Goal: Check status: Check status

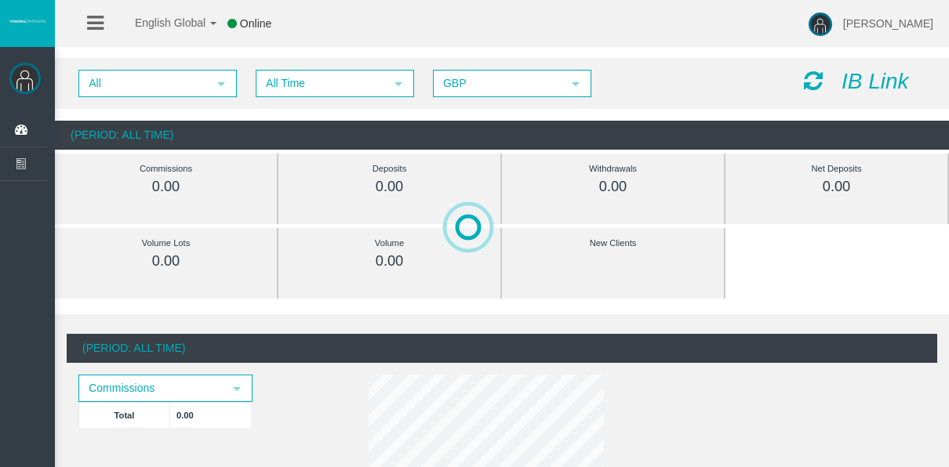
click at [590, 354] on div at bounding box center [862, 427] width 854 height 467
click at [263, 83] on span "All Time" at bounding box center [320, 83] width 127 height 24
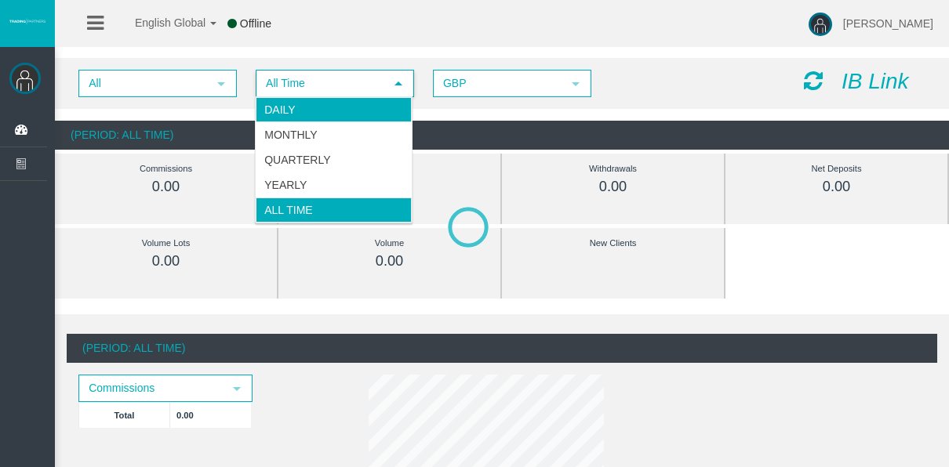
click at [301, 114] on li "Daily" at bounding box center [334, 109] width 156 height 25
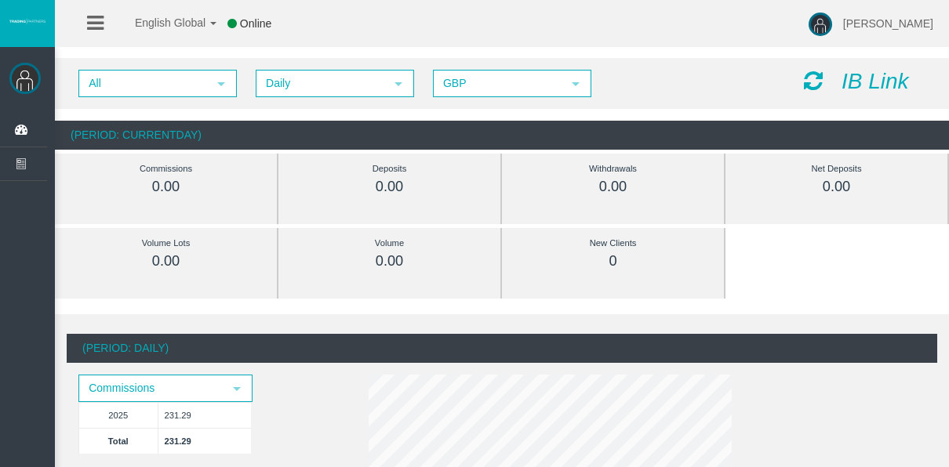
click at [261, 97] on div "All select Daily select 4 GBP select GBP IB Link" at bounding box center [502, 83] width 894 height 51
click at [262, 92] on span "Daily" at bounding box center [320, 83] width 127 height 24
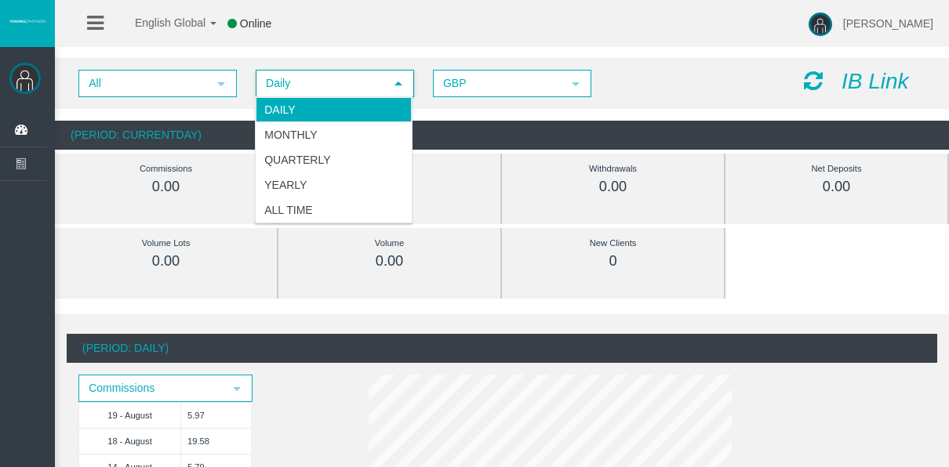
click at [297, 102] on li "Daily" at bounding box center [334, 109] width 156 height 25
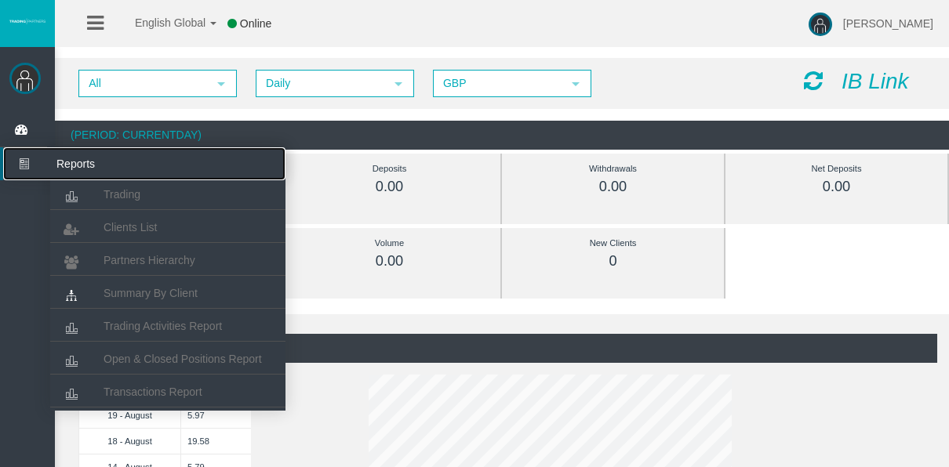
click at [24, 157] on icon at bounding box center [24, 163] width 42 height 33
click at [92, 182] on link "Trading" at bounding box center [167, 194] width 235 height 28
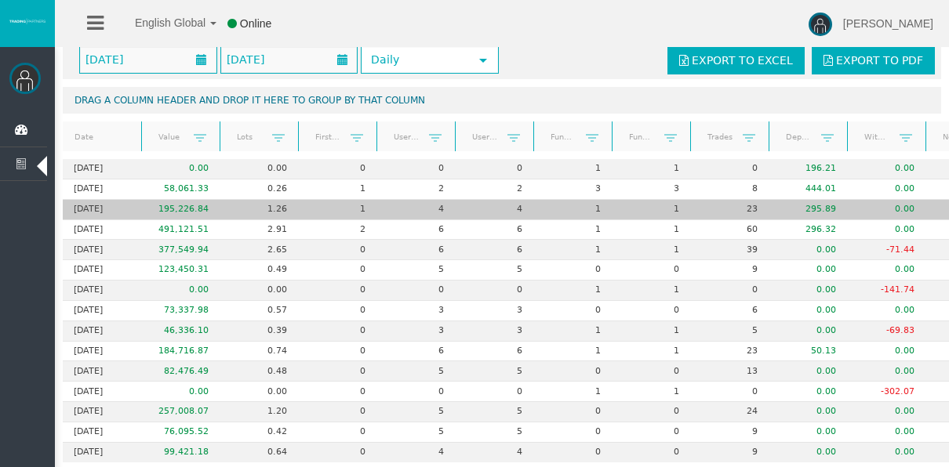
scroll to position [78, 0]
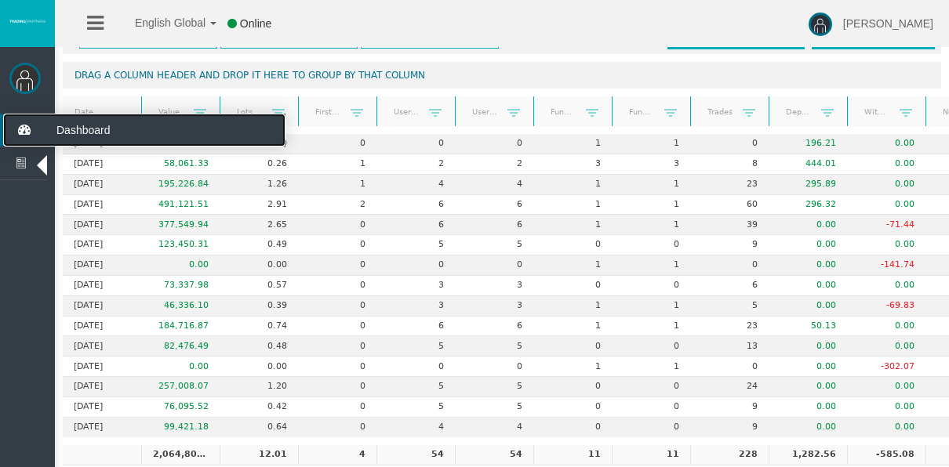
click at [27, 131] on icon at bounding box center [24, 130] width 42 height 33
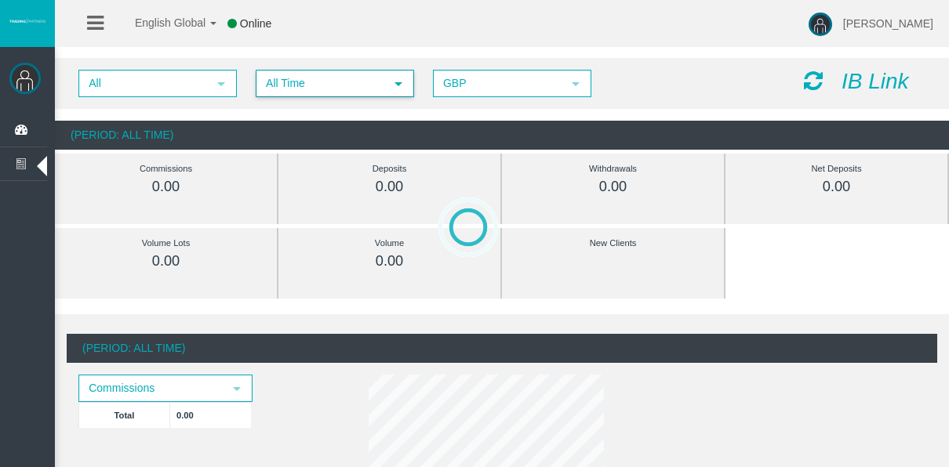
click at [277, 84] on span "All Time" at bounding box center [320, 83] width 127 height 24
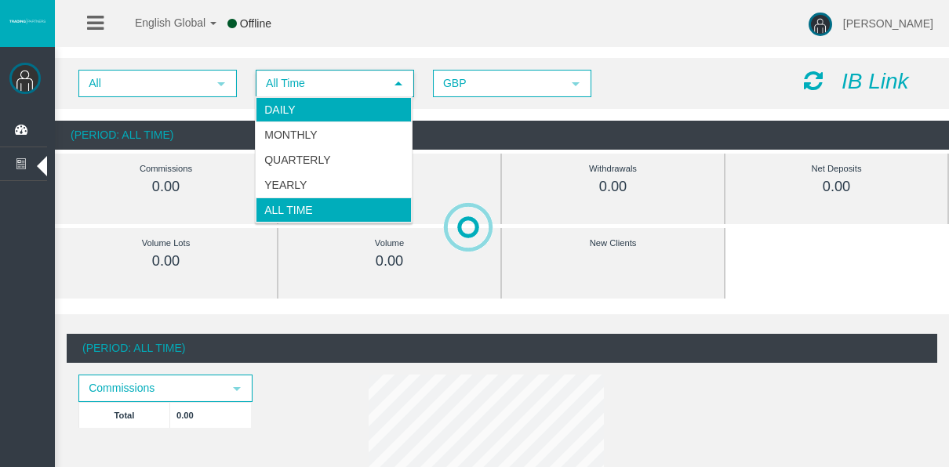
click at [288, 107] on li "Daily" at bounding box center [334, 109] width 156 height 25
